Goal: Task Accomplishment & Management: Use online tool/utility

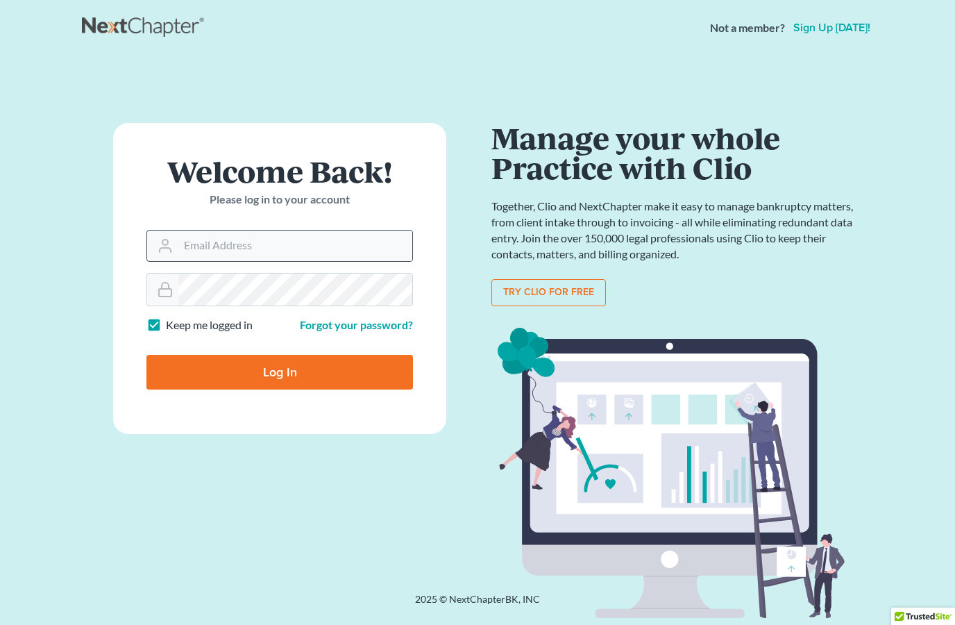
click at [167, 248] on icon at bounding box center [165, 250] width 11 height 4
click at [179, 242] on input "Email Address" at bounding box center [295, 246] width 234 height 31
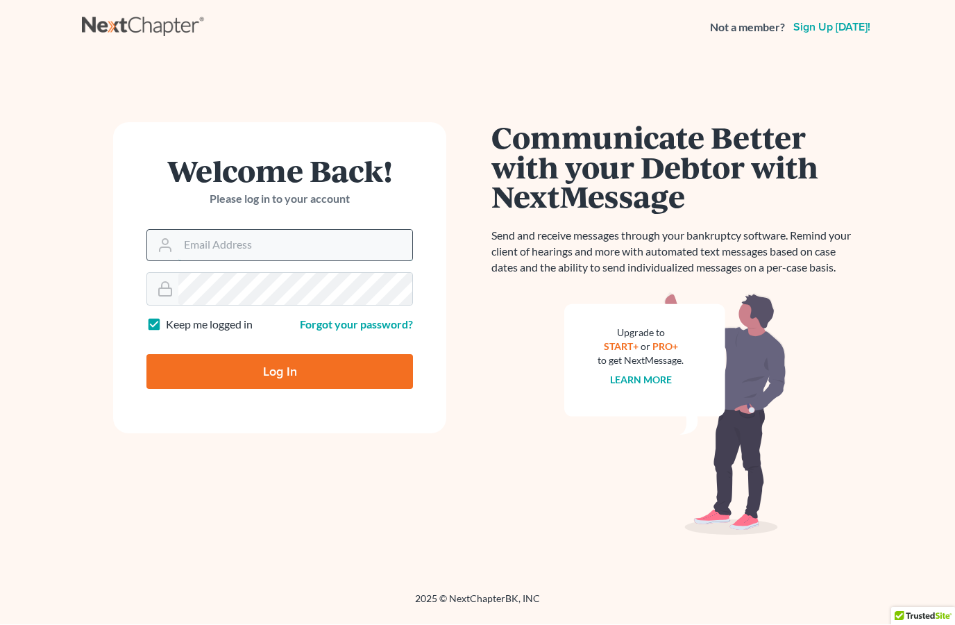
scroll to position [59, 0]
click at [339, 251] on input "Email Address" at bounding box center [295, 246] width 234 height 31
click at [325, 240] on input "Email Address" at bounding box center [295, 246] width 234 height 31
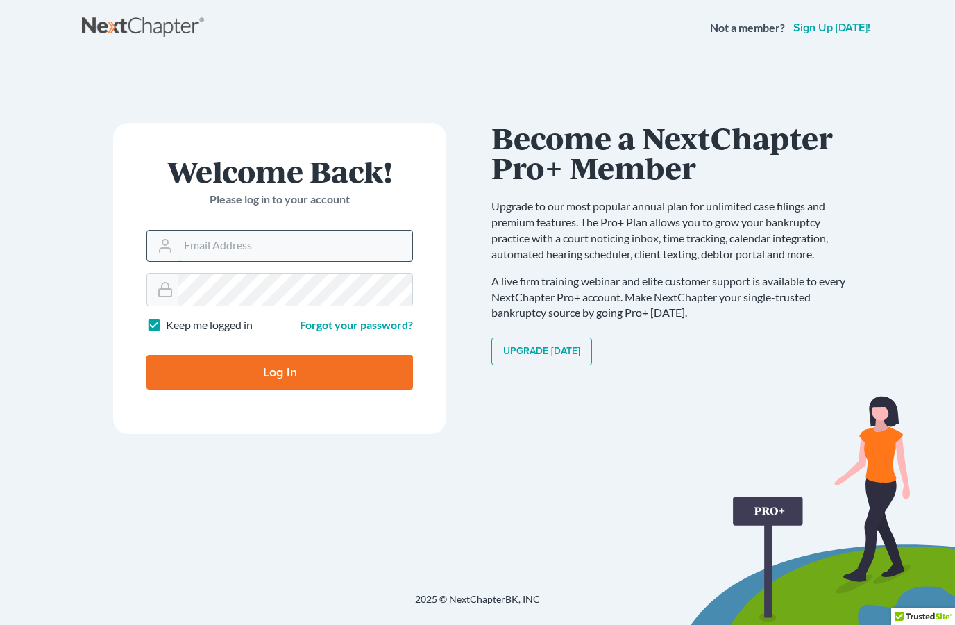
click at [305, 247] on input "Email Address" at bounding box center [295, 246] width 234 height 31
click at [337, 246] on input "Email Address" at bounding box center [295, 246] width 234 height 31
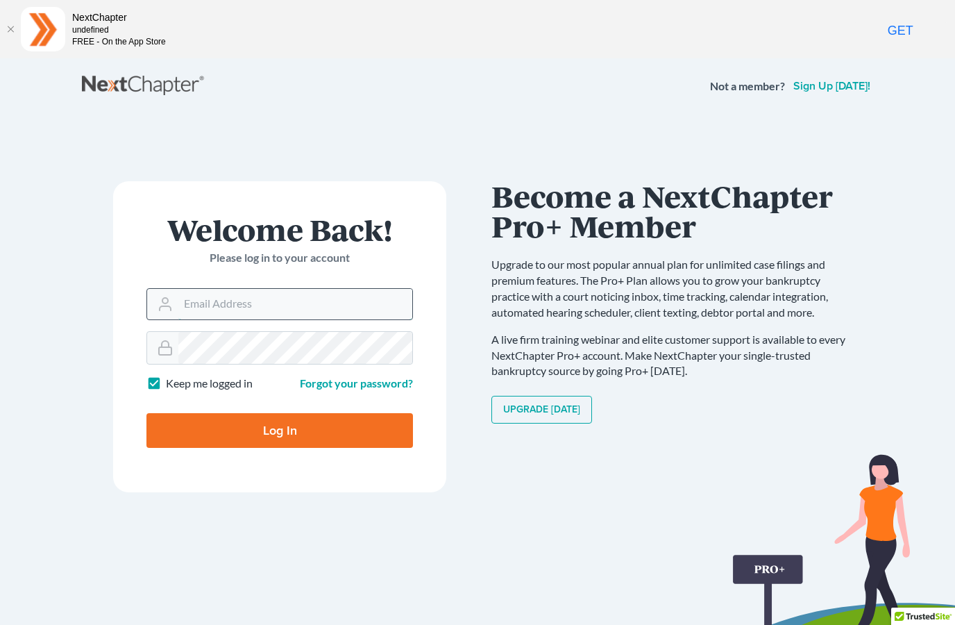
click at [312, 298] on input "Email Address" at bounding box center [295, 304] width 234 height 31
click at [307, 299] on input "Email Address" at bounding box center [295, 304] width 234 height 31
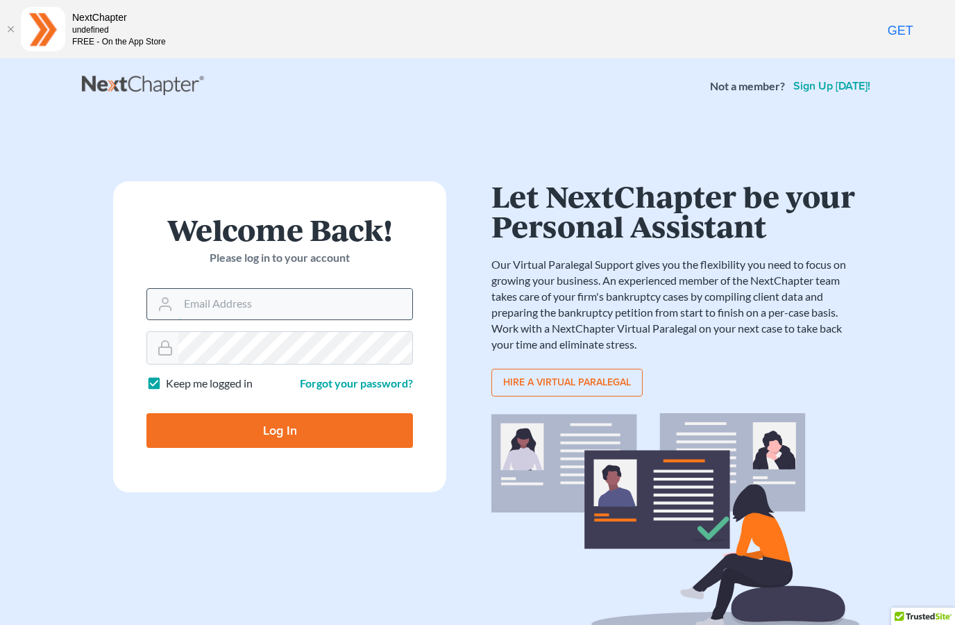
click at [346, 306] on input "Email Address" at bounding box center [295, 304] width 234 height 31
click at [371, 307] on input "Email Address" at bounding box center [295, 304] width 234 height 31
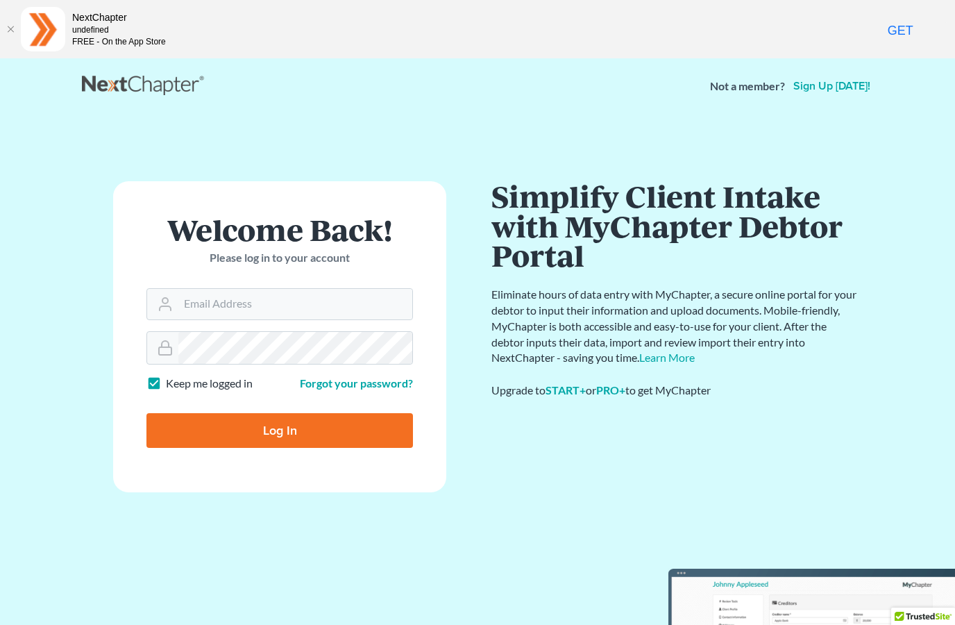
click at [147, 564] on div "Welcome Back! Please log in to your account Email Address Password Keep me logg…" at bounding box center [280, 382] width 396 height 403
click at [179, 308] on input "Email Address" at bounding box center [295, 304] width 234 height 31
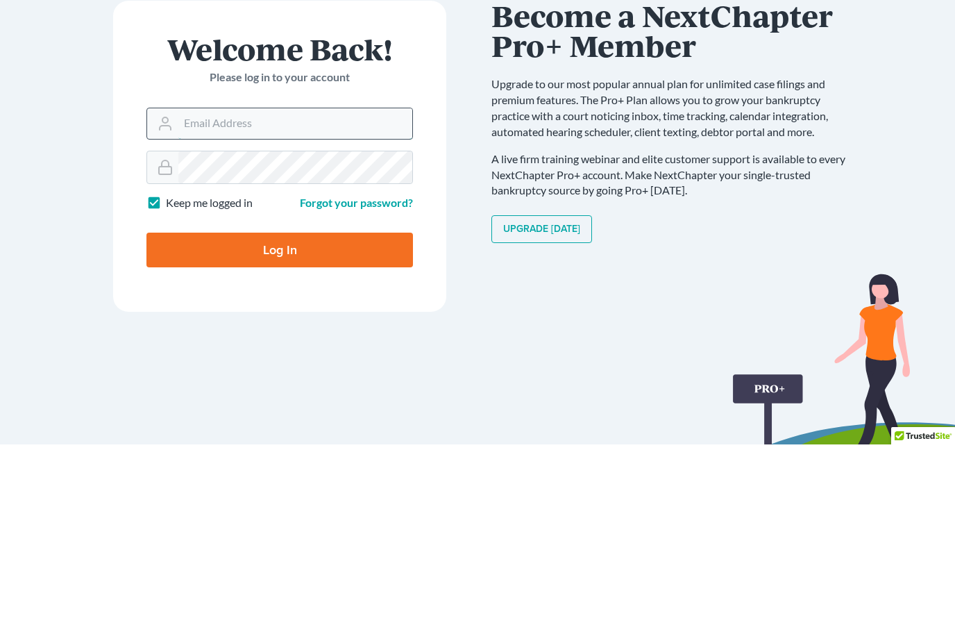
type input "mike@doyellaw.com"
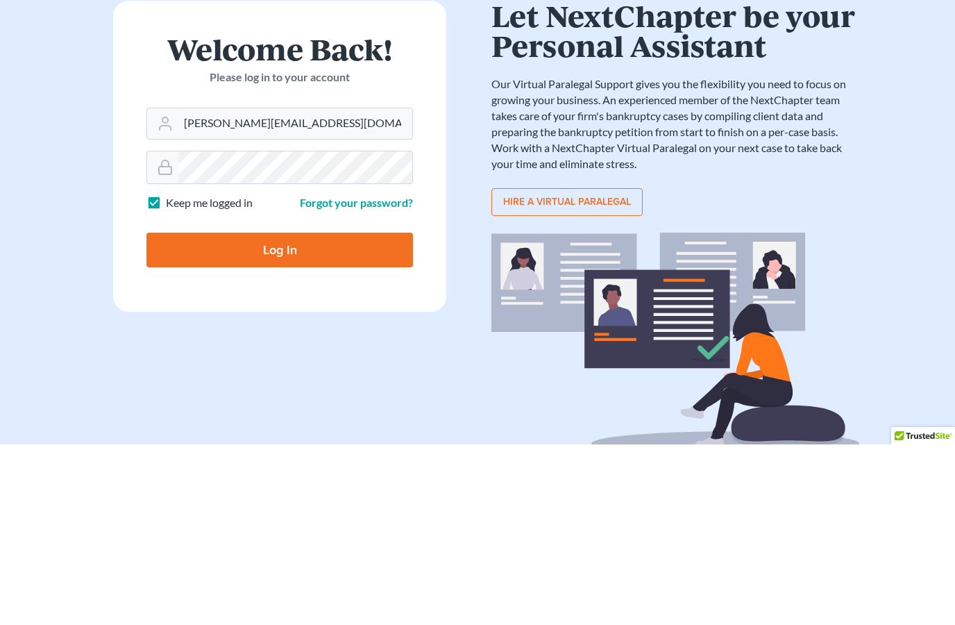
click at [178, 413] on input "Log In" at bounding box center [280, 430] width 267 height 35
type input "Thinking..."
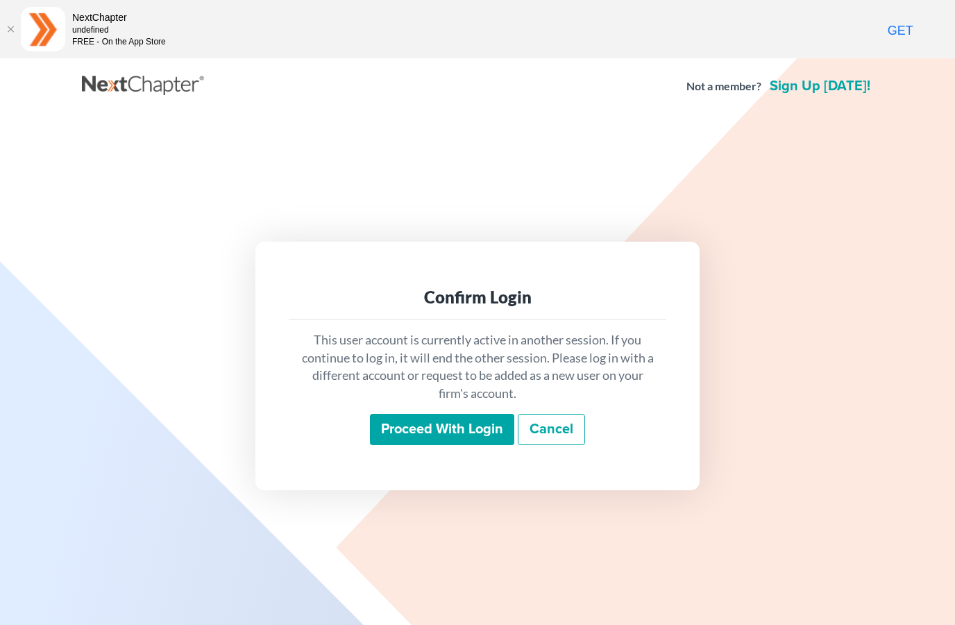
click at [487, 446] on input "Proceed with login" at bounding box center [442, 430] width 144 height 32
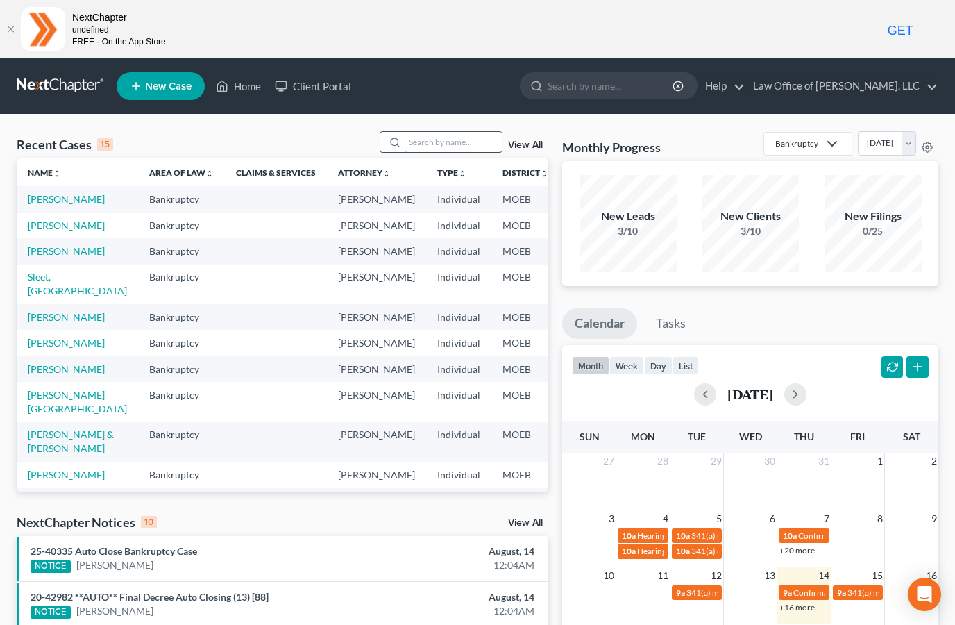
click at [459, 140] on input "search" at bounding box center [453, 142] width 97 height 20
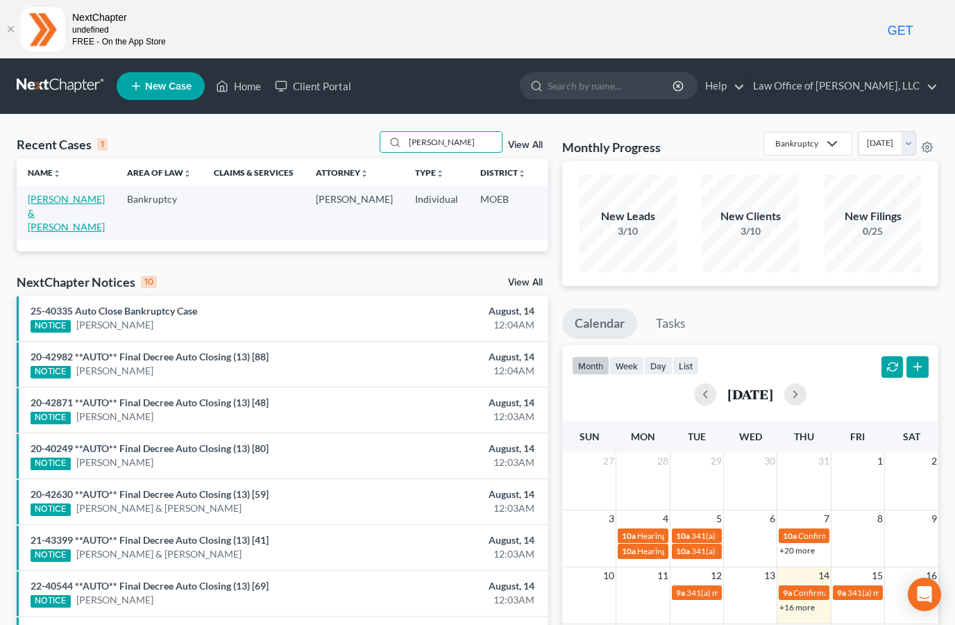
type input "Burk"
click at [46, 210] on link "Burke, James & Carrie" at bounding box center [66, 213] width 77 height 40
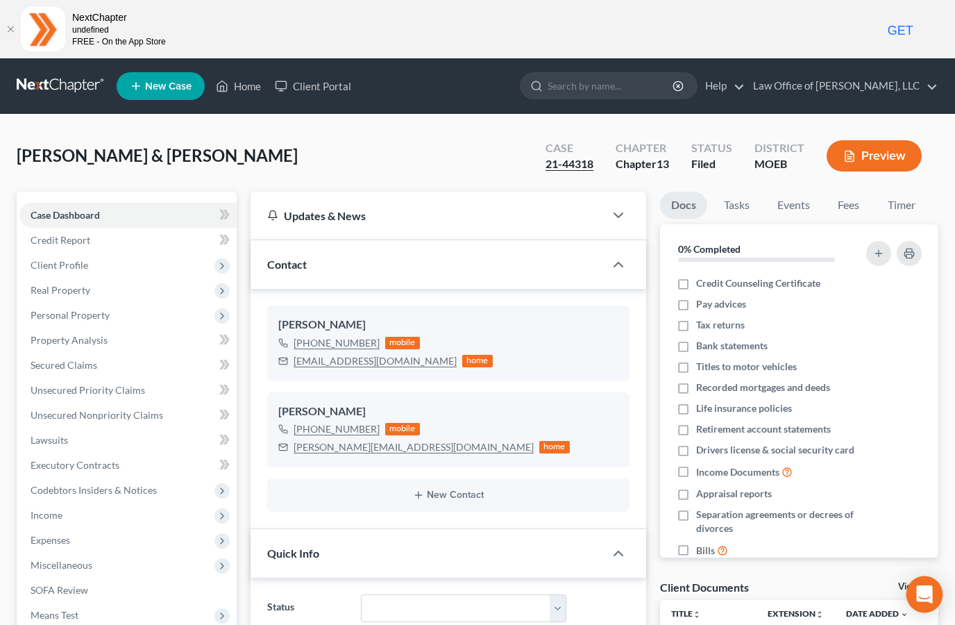
click at [937, 604] on div "Open Intercom Messenger" at bounding box center [925, 594] width 37 height 37
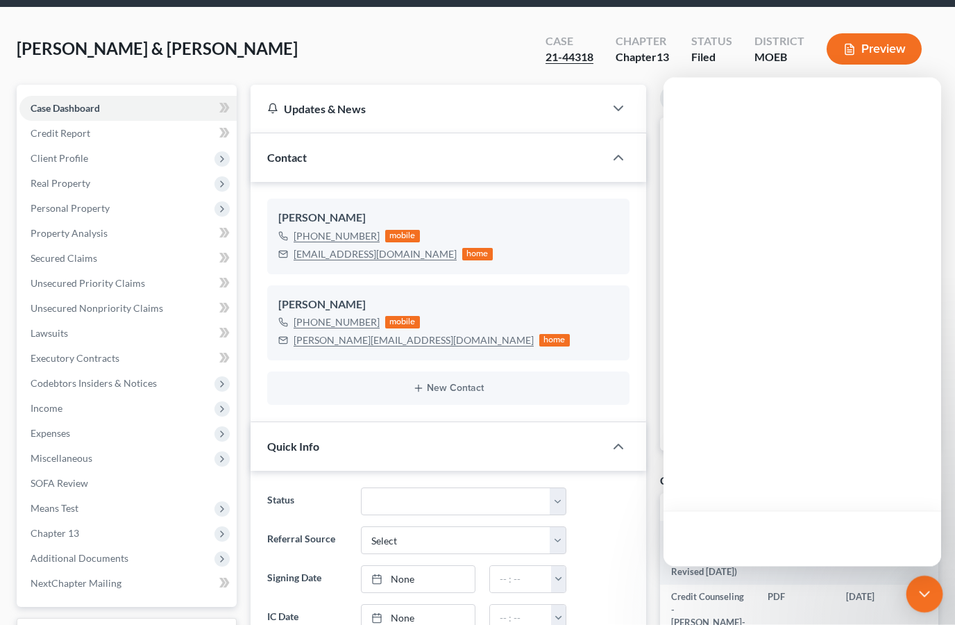
scroll to position [107, 0]
click at [919, 603] on icon "Open Intercom Messenger" at bounding box center [925, 594] width 18 height 18
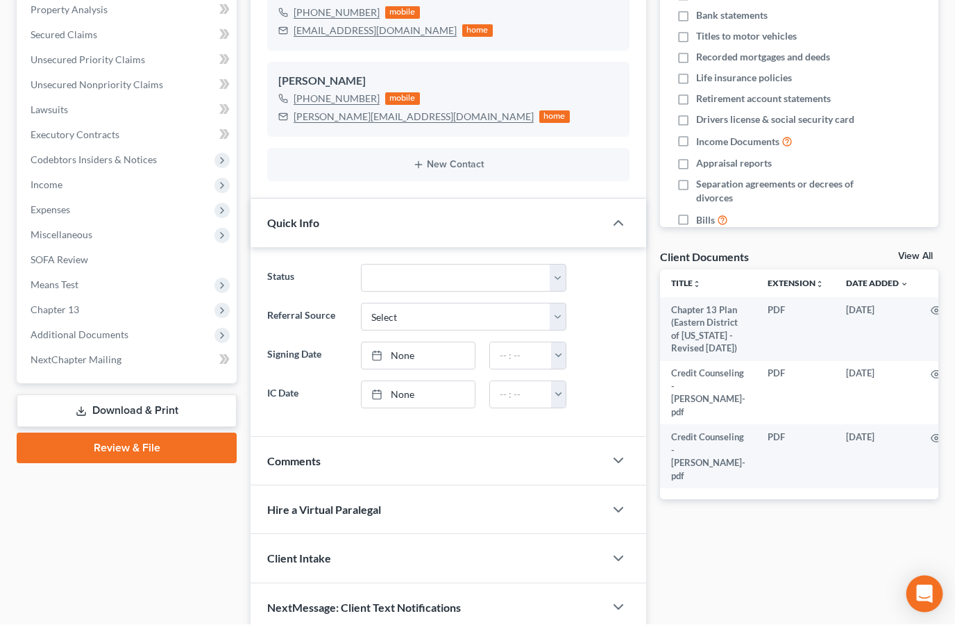
scroll to position [329, 0]
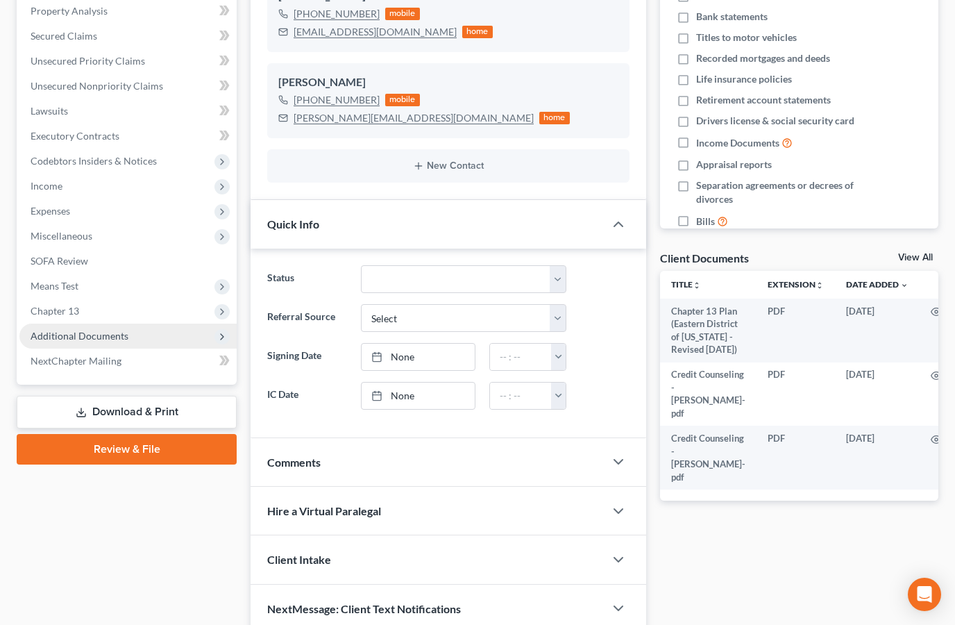
click at [55, 337] on span "Additional Documents" at bounding box center [80, 336] width 98 height 12
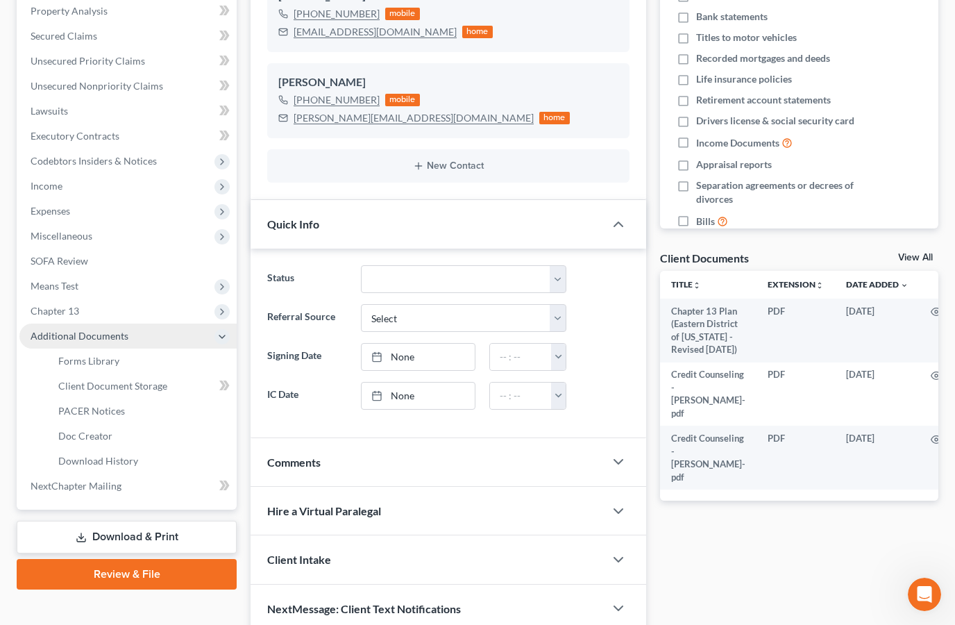
scroll to position [0, 0]
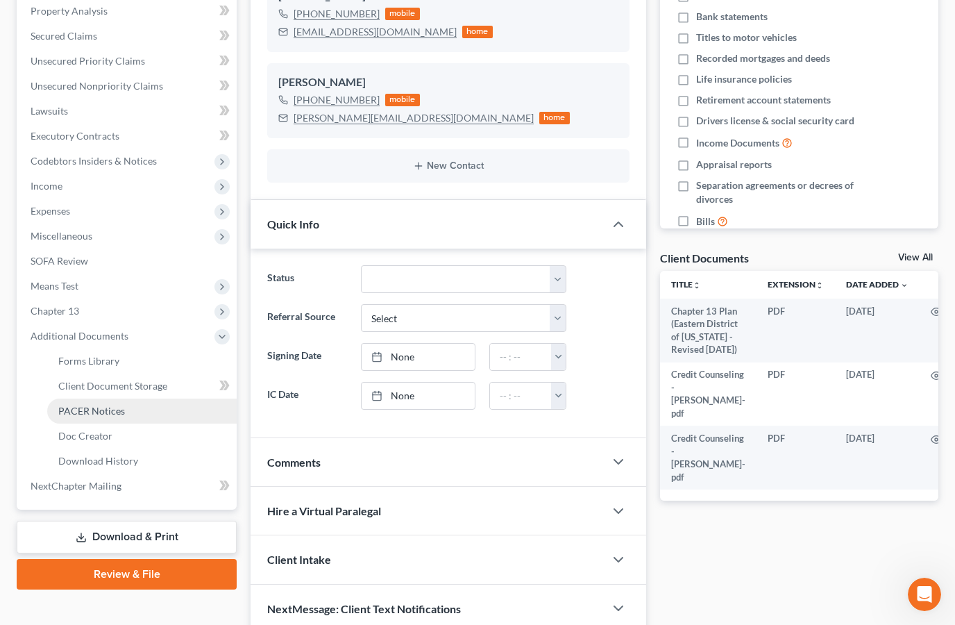
click at [145, 413] on link "PACER Notices" at bounding box center [142, 411] width 190 height 25
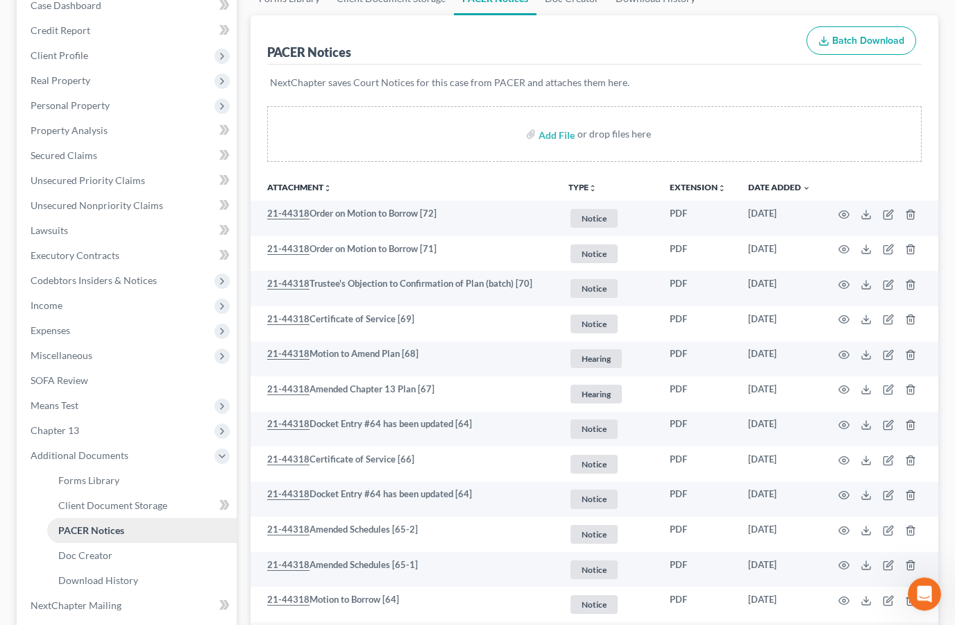
scroll to position [210, 0]
click at [933, 596] on icon "Open Intercom Messenger" at bounding box center [925, 594] width 23 height 23
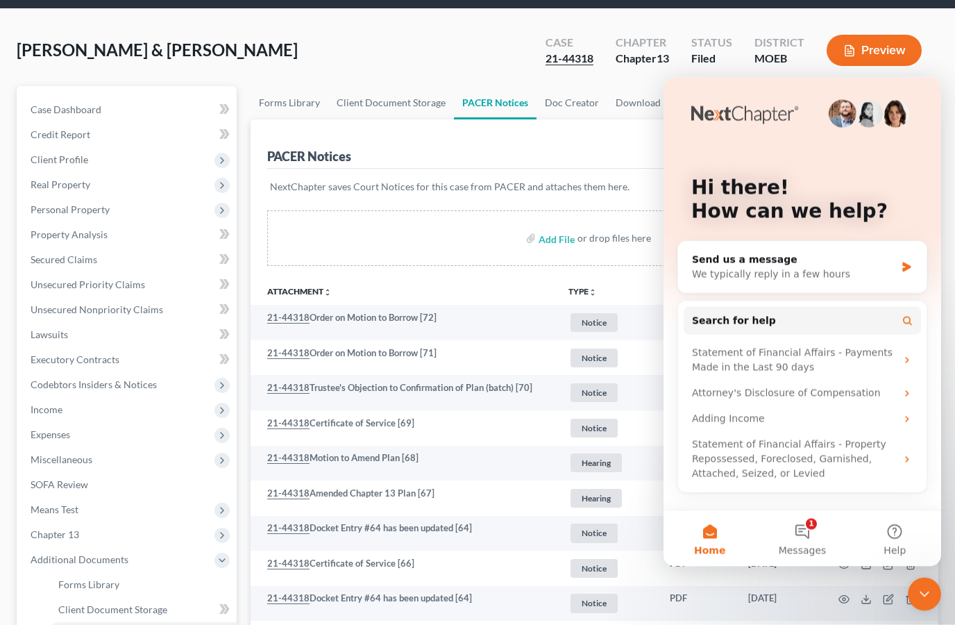
scroll to position [0, 0]
